Goal: Check status: Check status

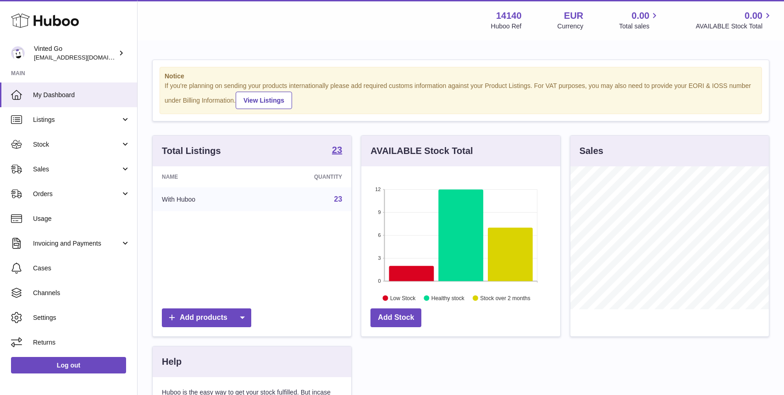
scroll to position [143, 198]
click at [69, 145] on span "Stock" at bounding box center [77, 144] width 88 height 9
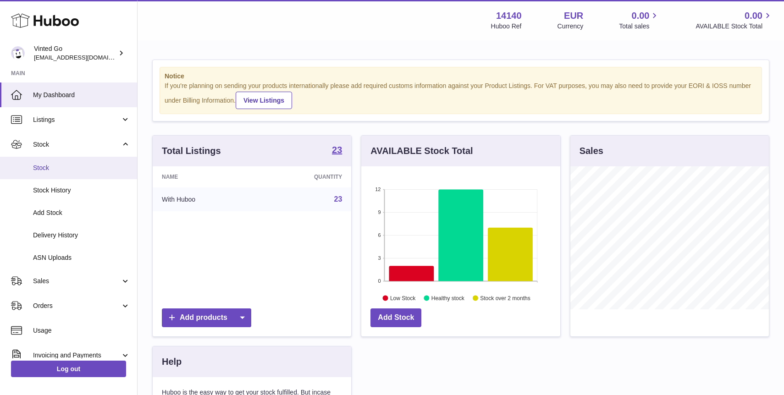
click at [64, 164] on span "Stock" at bounding box center [81, 168] width 97 height 9
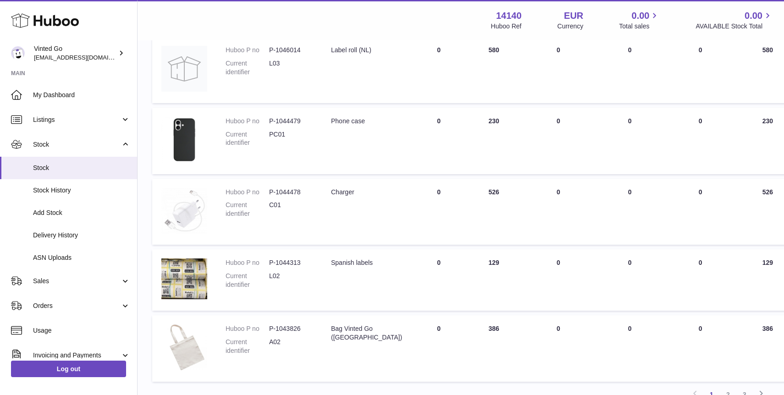
scroll to position [451, 0]
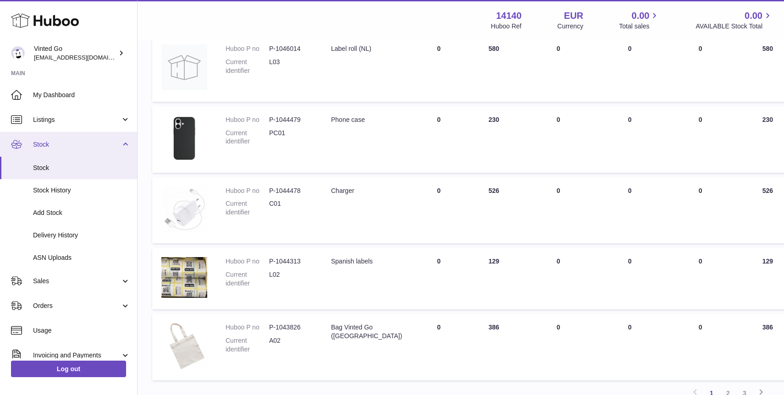
click at [81, 148] on span "Stock" at bounding box center [77, 144] width 88 height 9
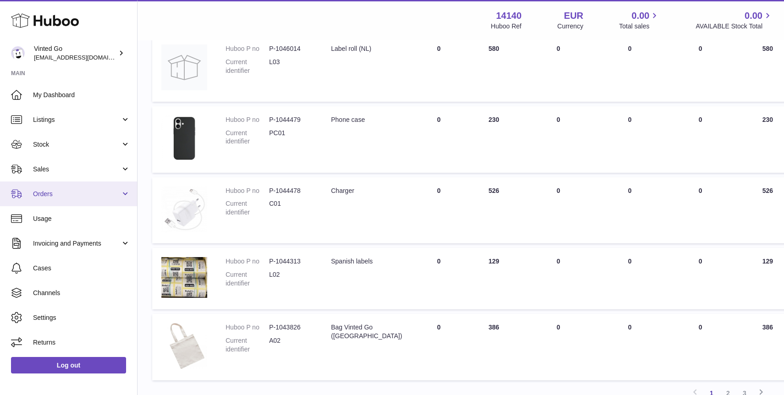
click at [73, 198] on link "Orders" at bounding box center [68, 193] width 137 height 25
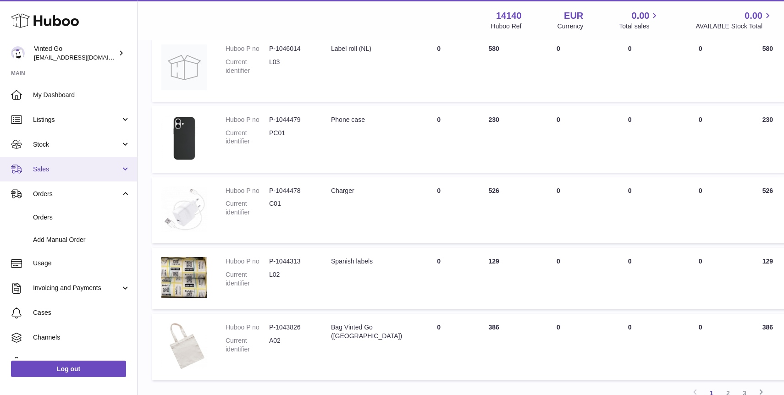
click at [70, 168] on span "Sales" at bounding box center [77, 169] width 88 height 9
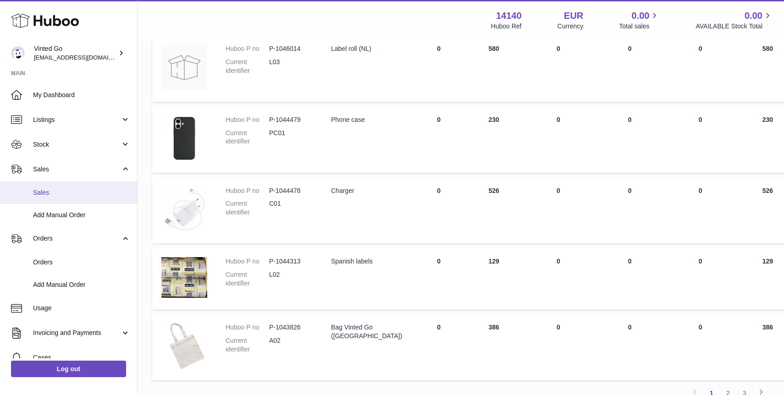
click at [86, 188] on span "Sales" at bounding box center [81, 192] width 97 height 9
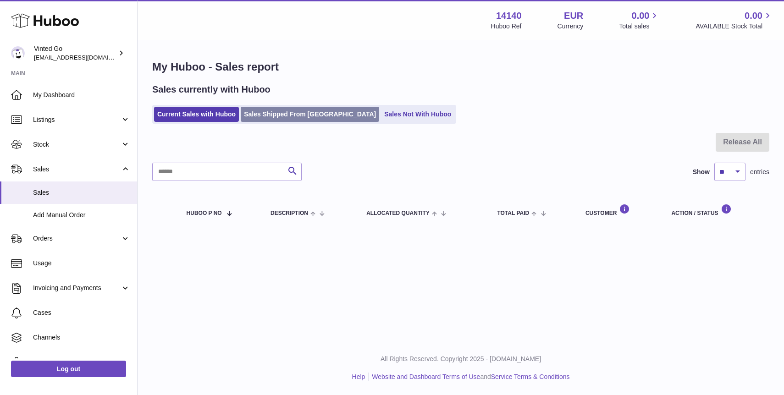
click at [281, 112] on link "Sales Shipped From Huboo" at bounding box center [310, 114] width 138 height 15
click at [283, 110] on link "Sales Shipped From Huboo" at bounding box center [310, 114] width 138 height 15
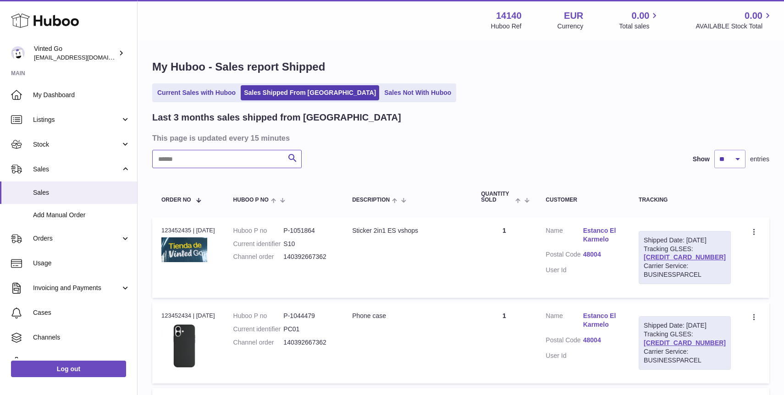
click at [242, 154] on input "text" at bounding box center [226, 159] width 149 height 18
paste input "**********"
type input "**********"
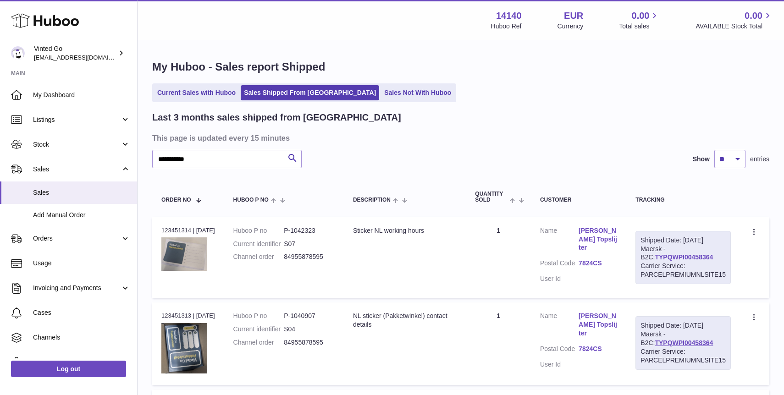
click at [667, 253] on link "TYPQWPI00458364" at bounding box center [683, 256] width 58 height 7
